Goal: Information Seeking & Learning: Find specific fact

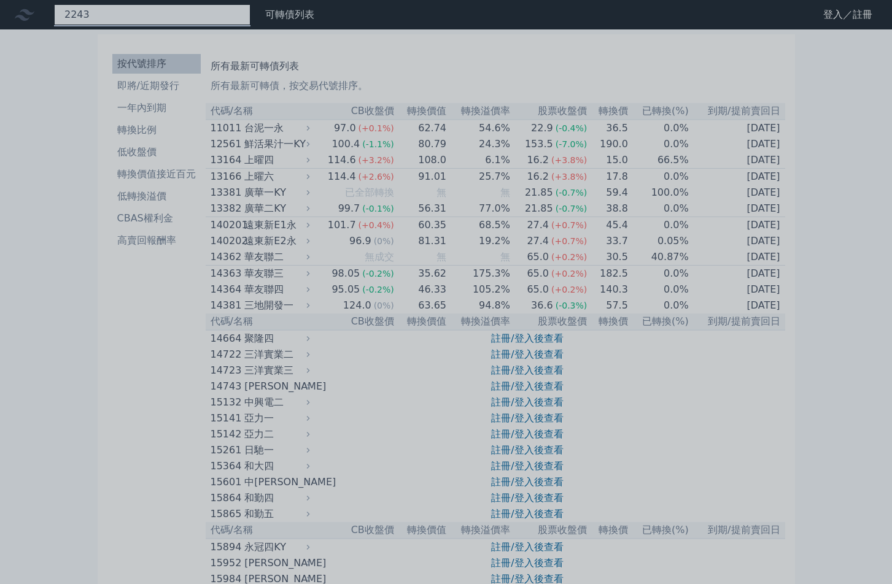
click at [99, 9] on div "2243" at bounding box center [152, 14] width 196 height 21
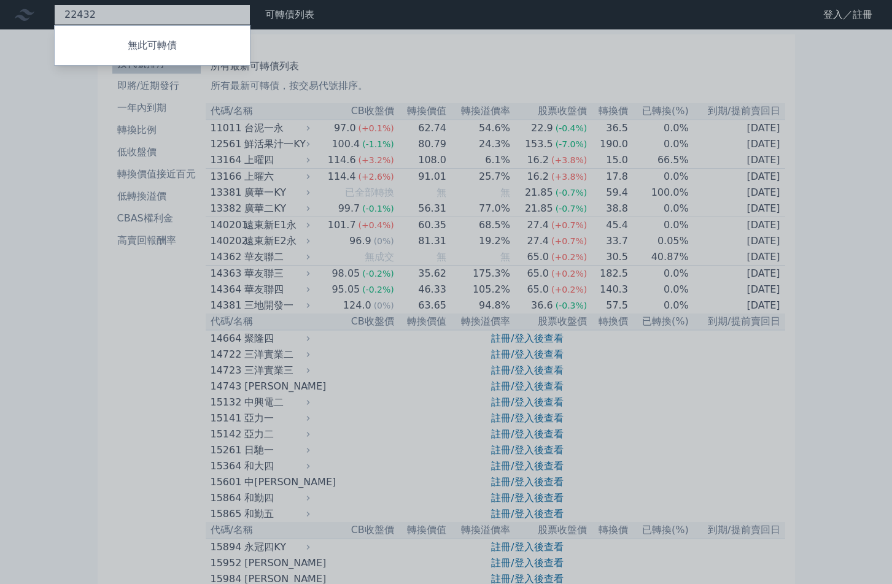
type input "2243"
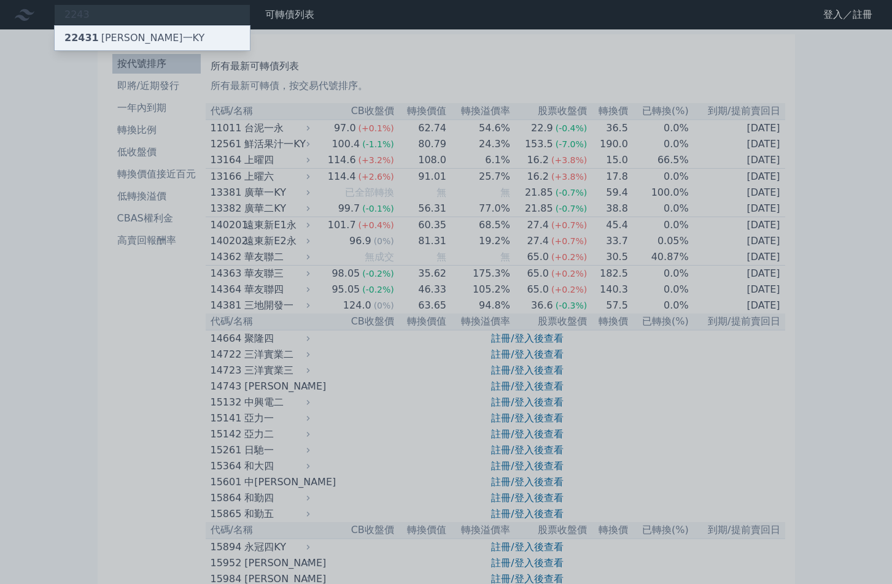
click at [114, 36] on div "22431 宏旭一KY" at bounding box center [134, 38] width 140 height 15
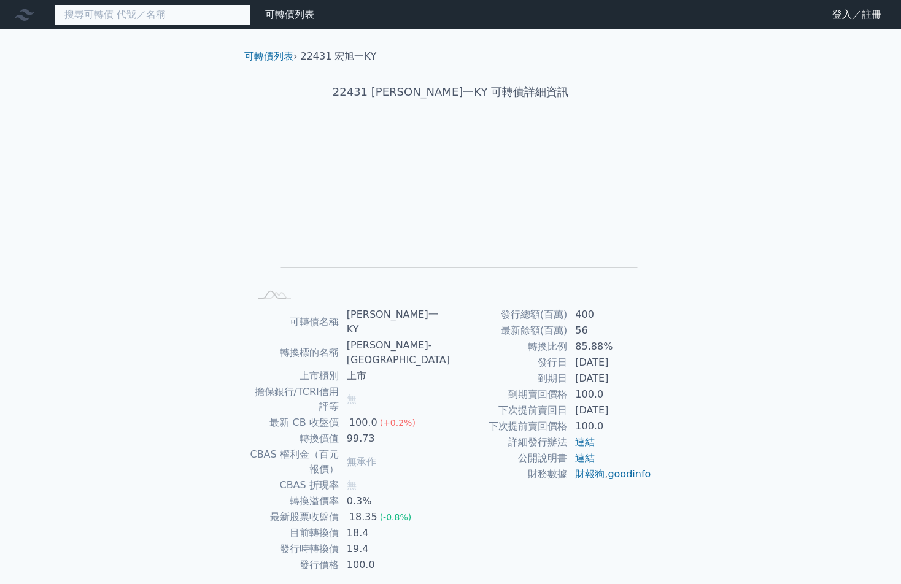
click at [150, 19] on input at bounding box center [152, 14] width 196 height 21
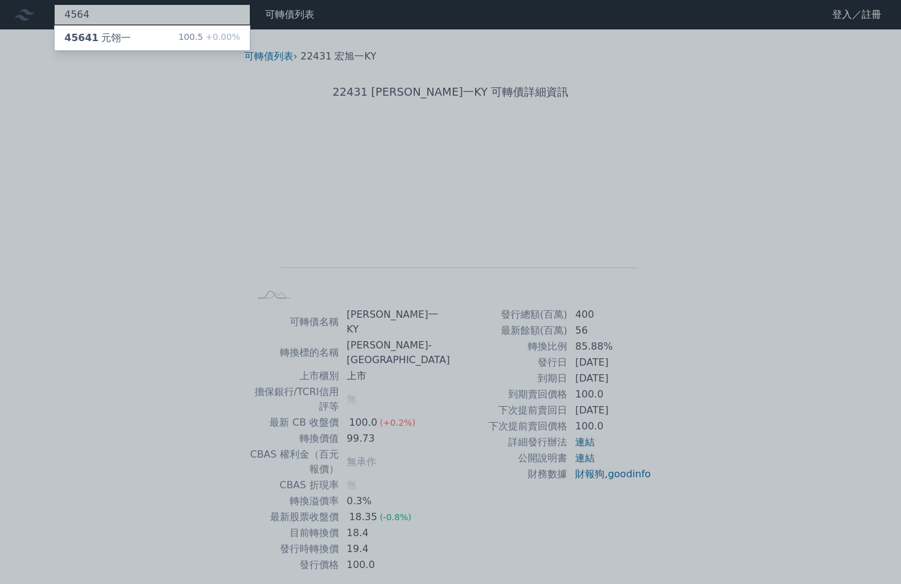
type input "4564"
click at [143, 50] on div "45641 元翎一 100.5 +0.00%" at bounding box center [152, 38] width 196 height 26
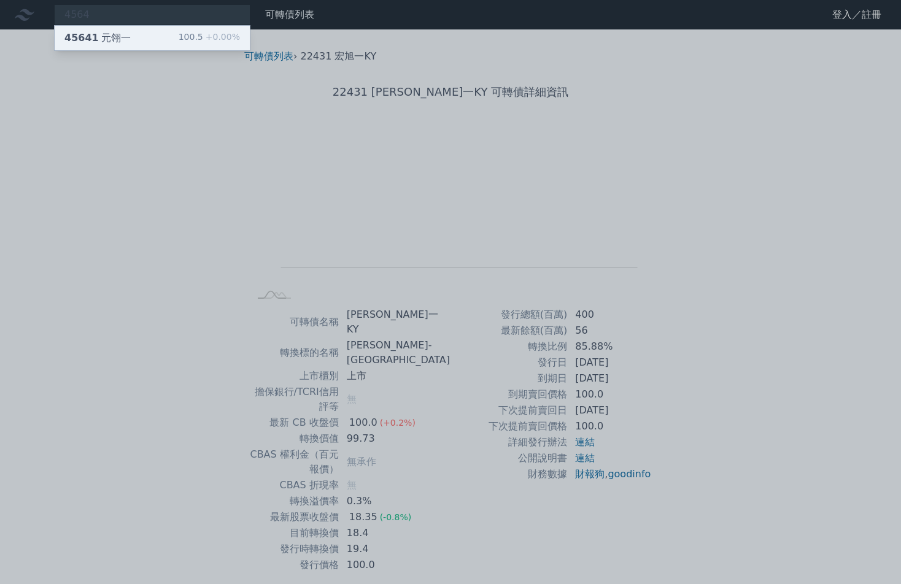
click at [139, 39] on div "45641 元翎一 100.5 +0.00%" at bounding box center [152, 38] width 195 height 25
